Goal: Information Seeking & Learning: Learn about a topic

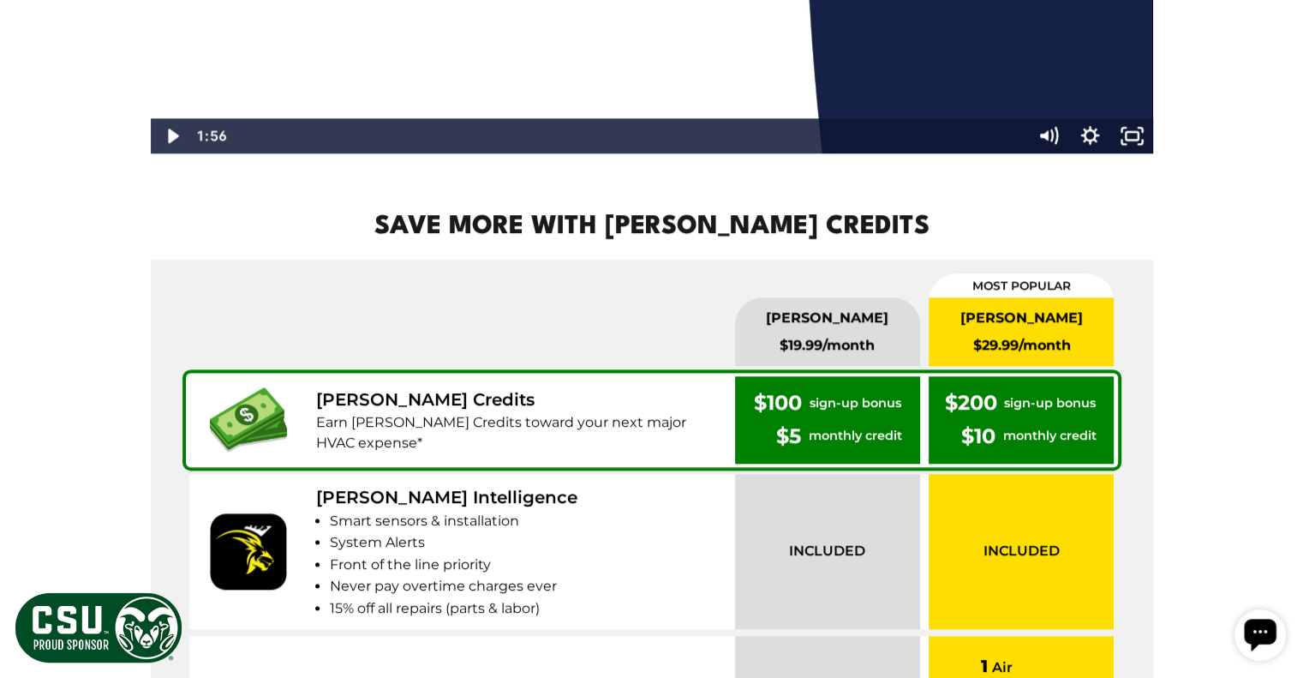
scroll to position [1652, 0]
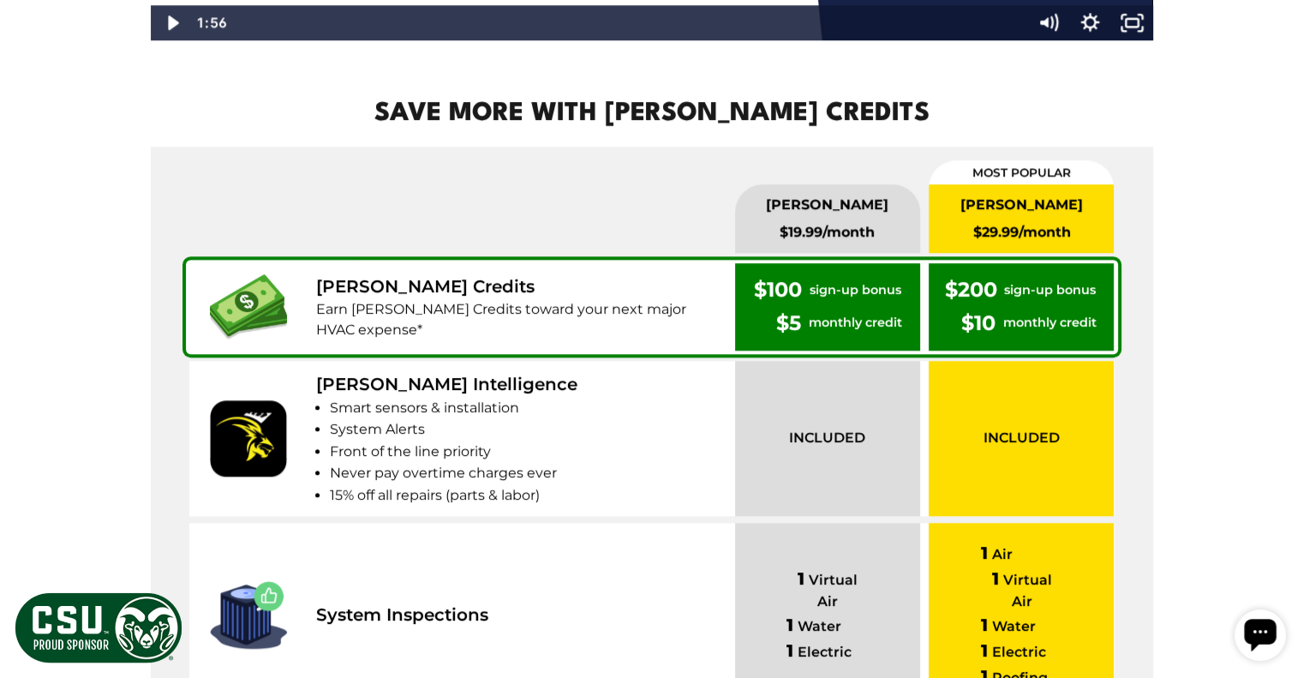
click at [578, 462] on li "Never pay overtime charges ever" at bounding box center [524, 473] width 389 height 22
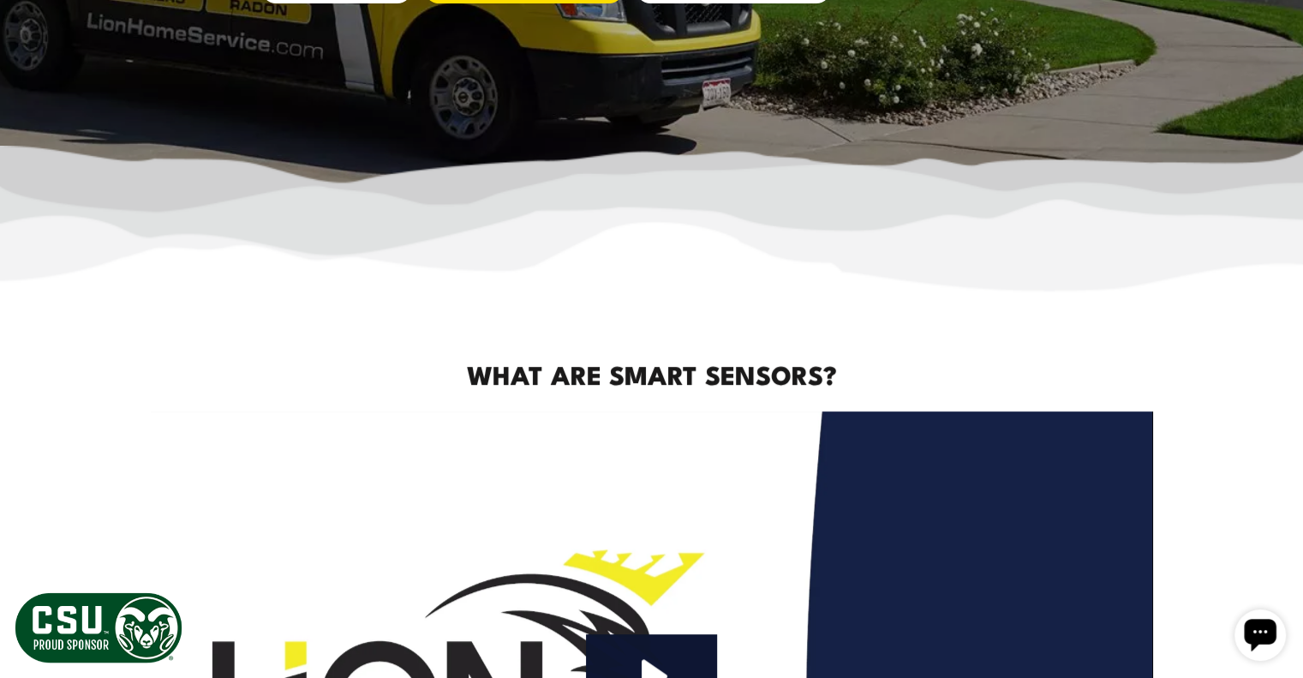
scroll to position [723, 0]
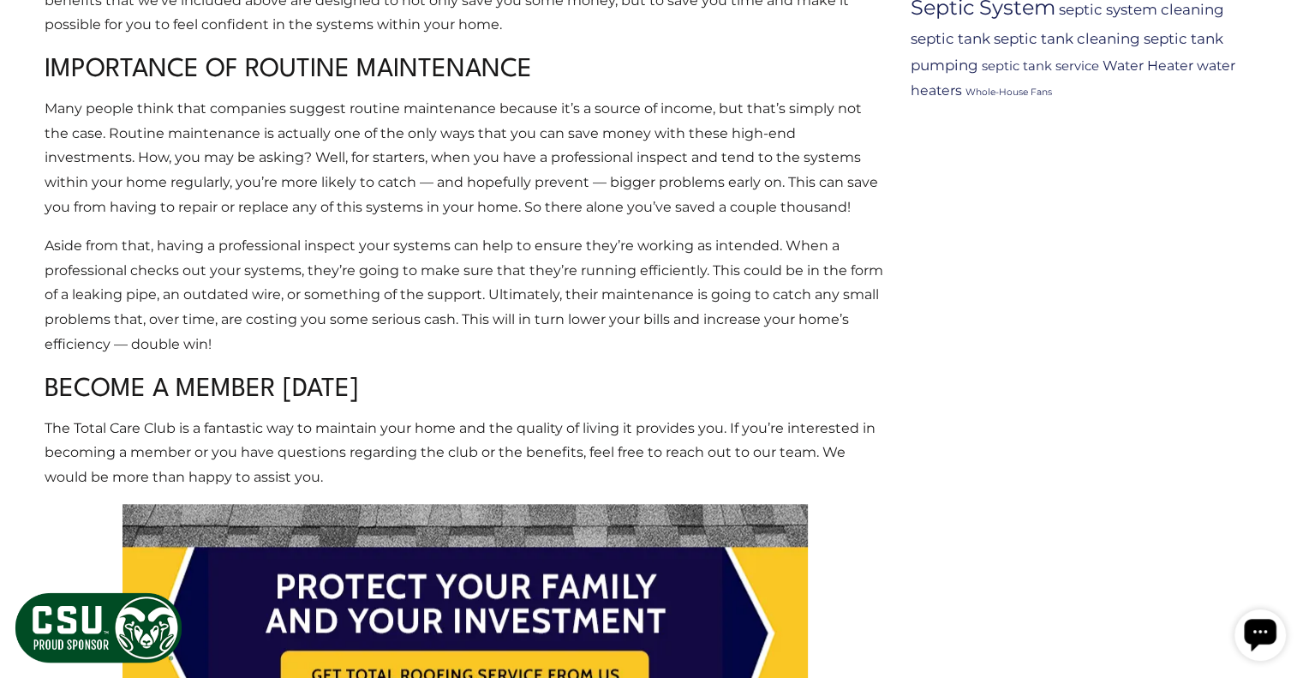
scroll to position [1546, 0]
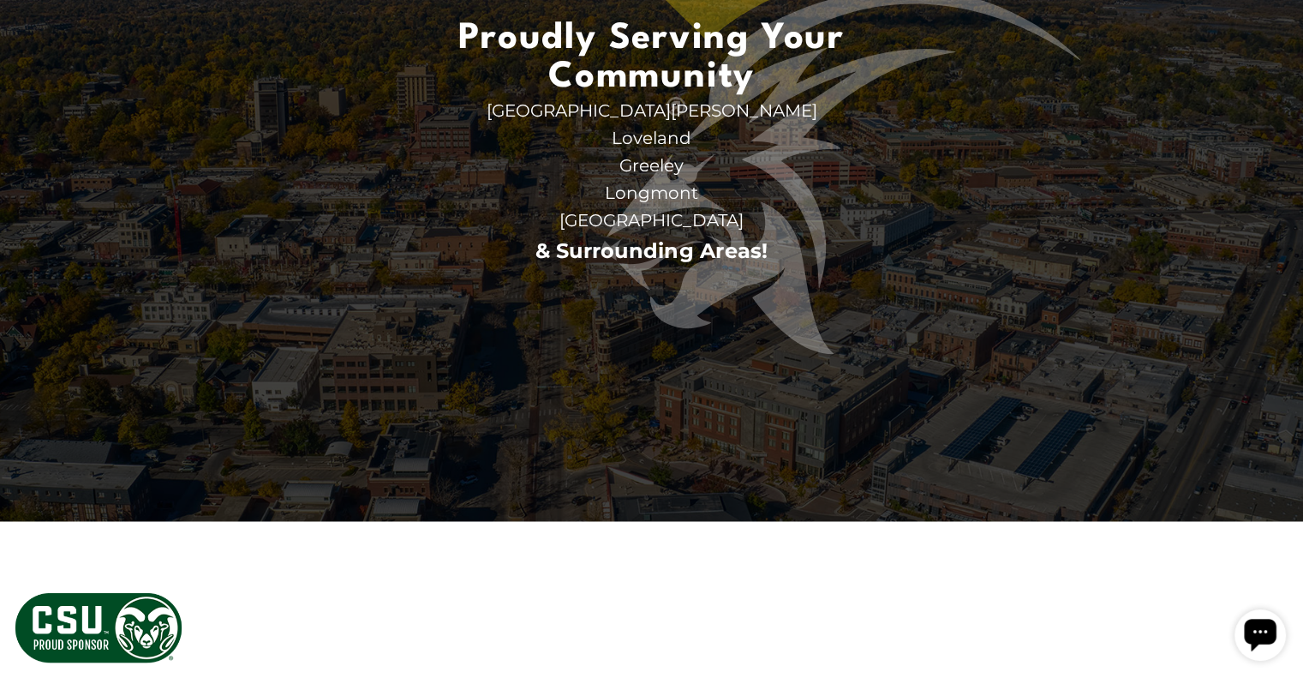
scroll to position [2735, 0]
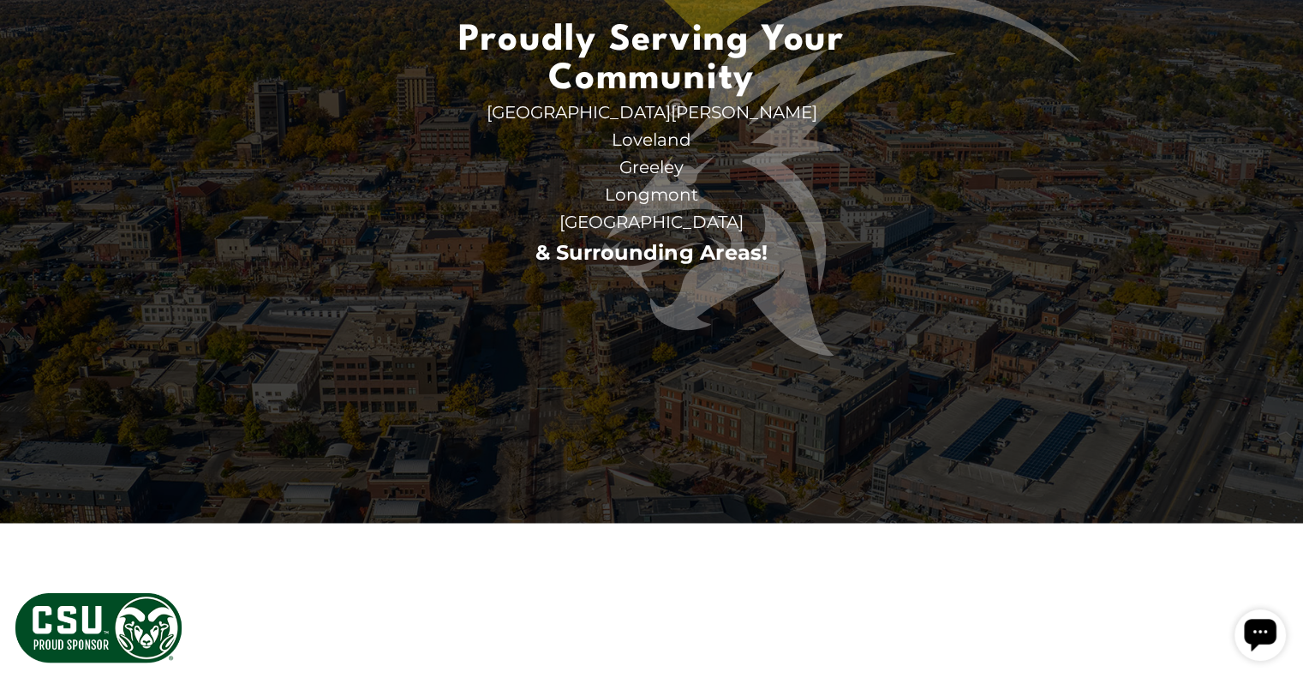
click at [288, 288] on link "Read More" at bounding box center [305, 287] width 81 height 19
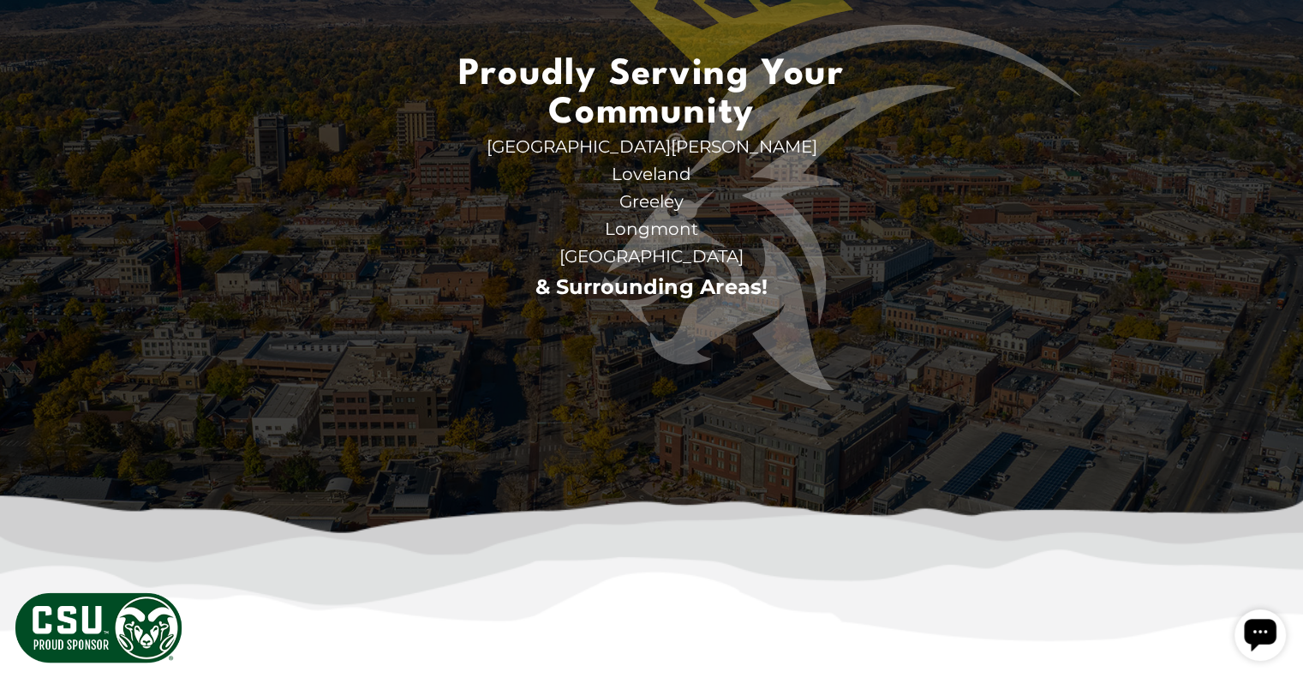
scroll to position [2495, 0]
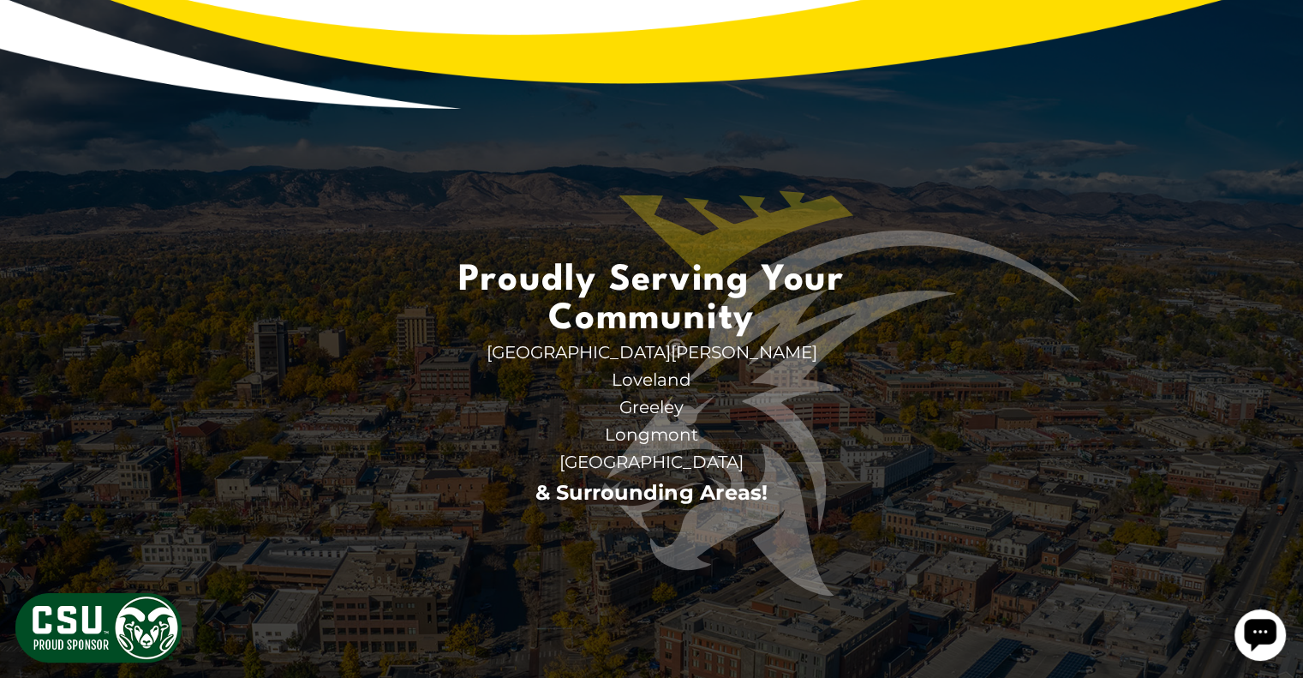
click at [1098, 401] on link "Our New & Improved Total Care Club Membership: How to Save Big" at bounding box center [1035, 403] width 335 height 41
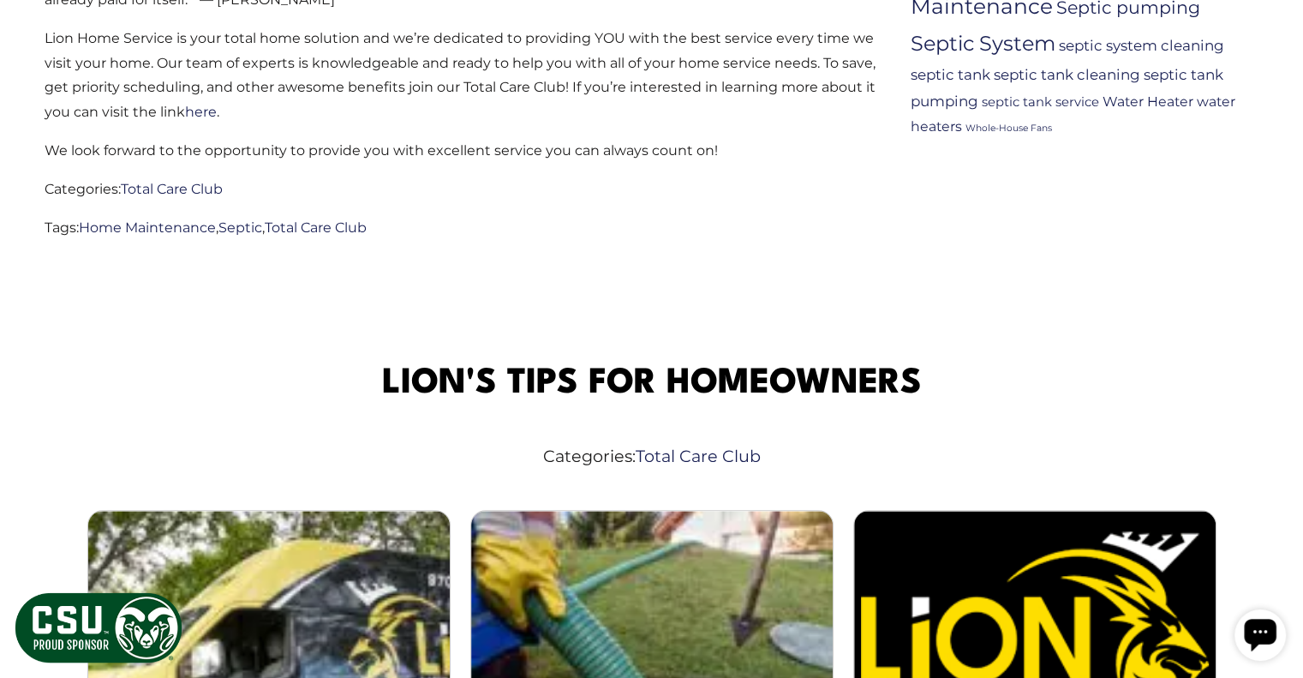
scroll to position [1512, 0]
